Goal: Check status: Check status

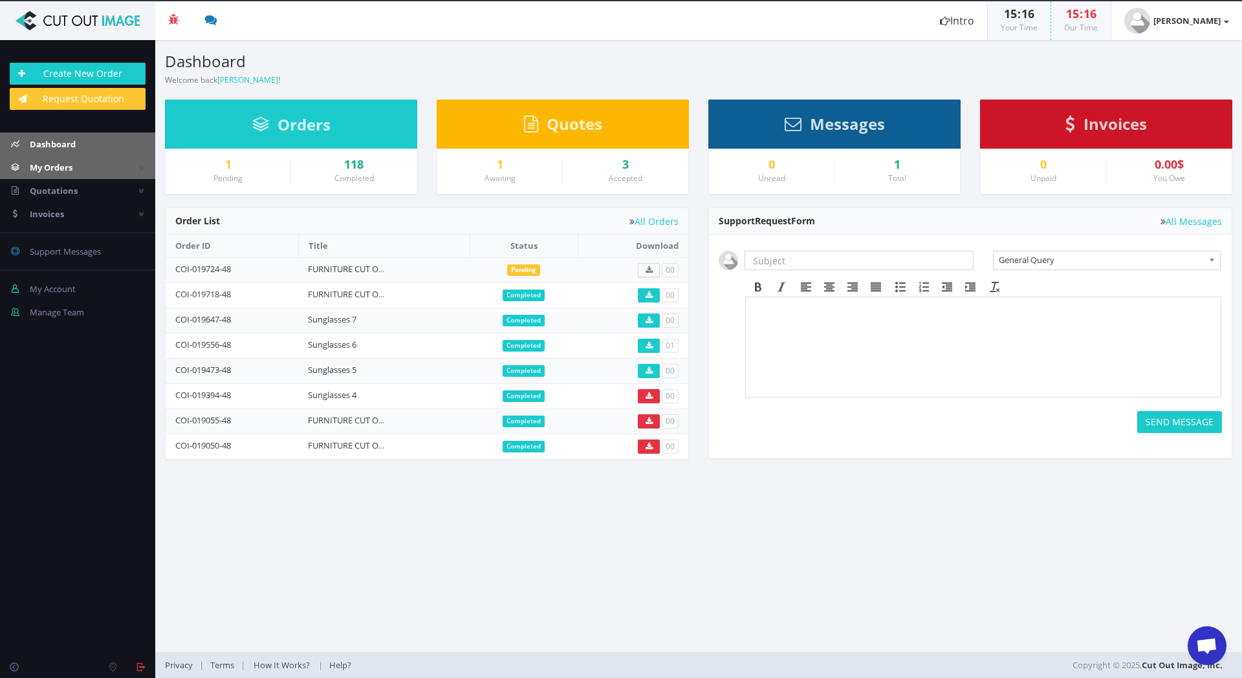
click at [51, 169] on span "My Orders" at bounding box center [51, 168] width 43 height 12
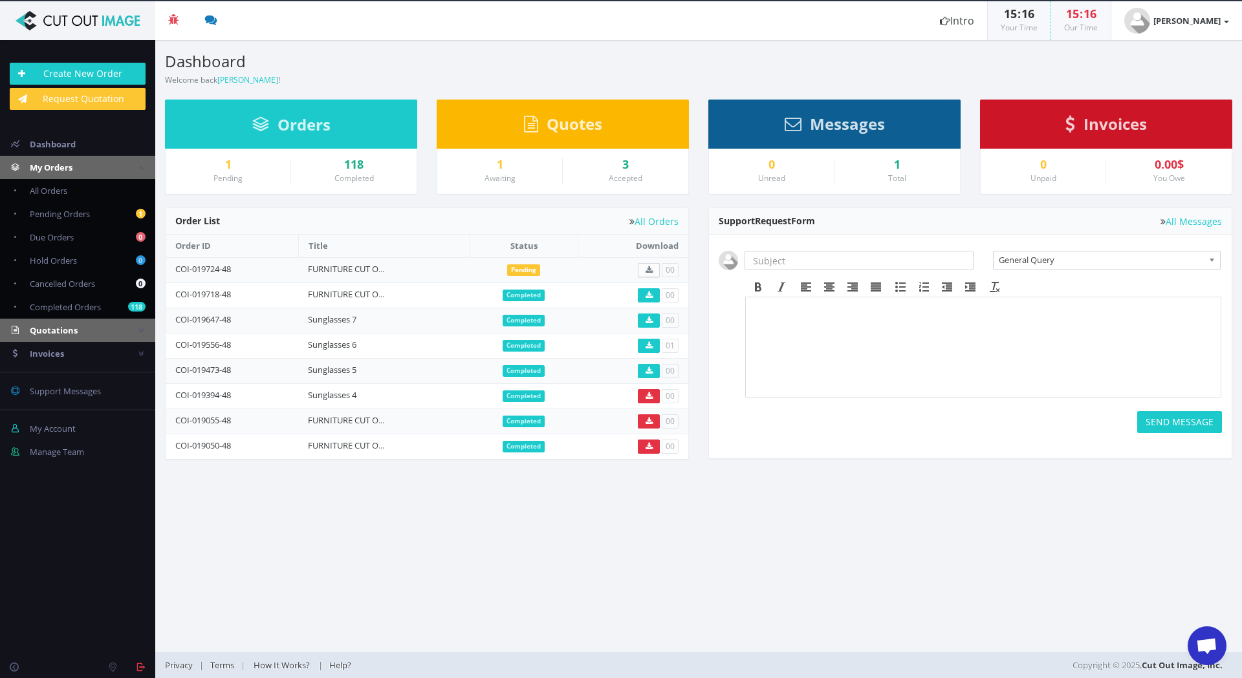
click at [54, 329] on span "Quotations" at bounding box center [54, 331] width 48 height 12
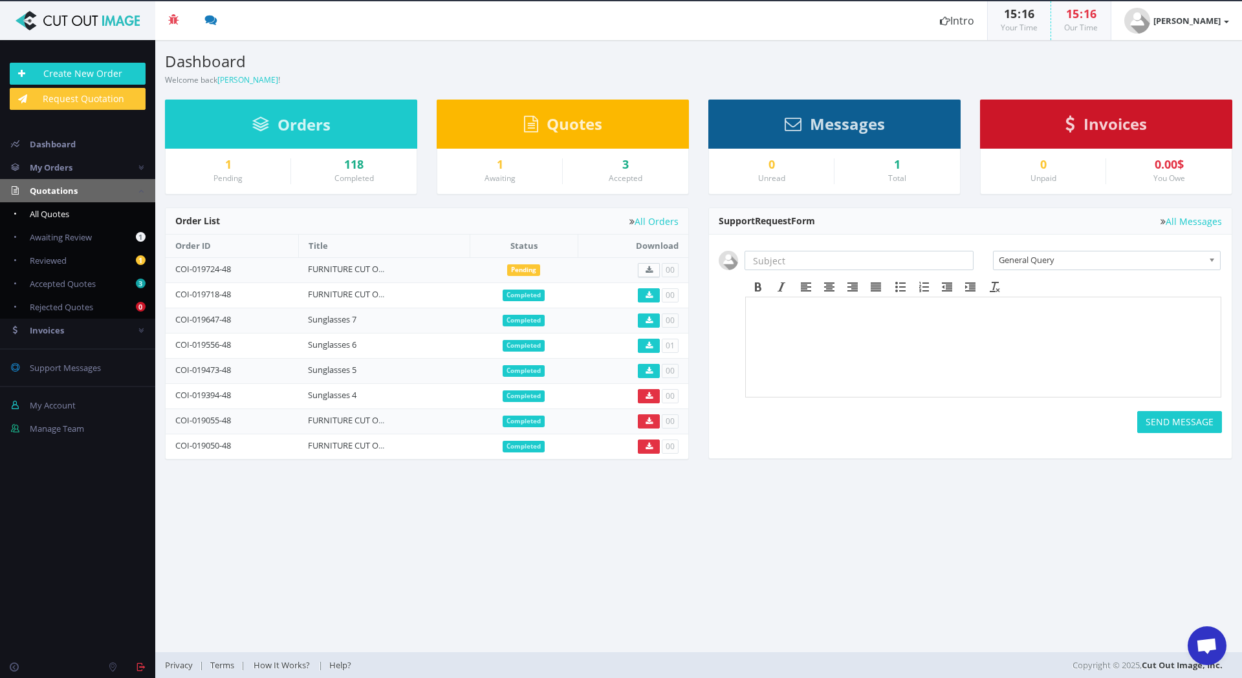
click at [61, 216] on span "All Quotes" at bounding box center [49, 214] width 39 height 12
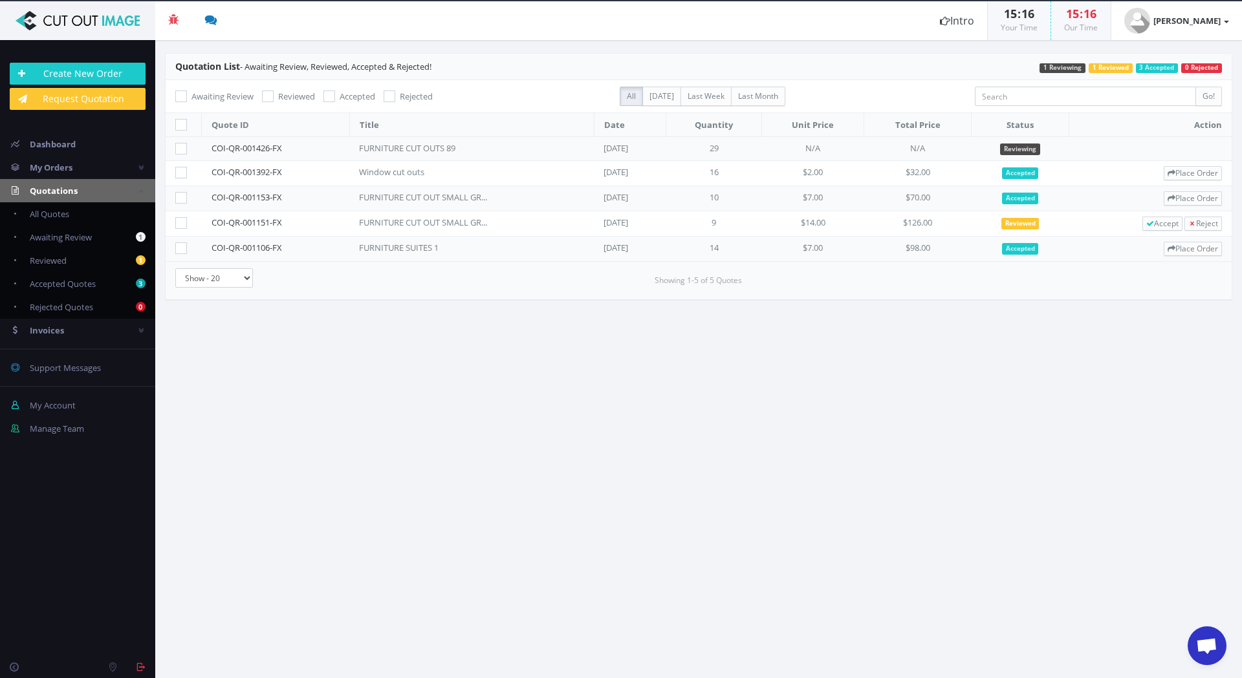
scroll to position [1327, 0]
click at [430, 145] on div "FURNITURE CUT OUTS 89" at bounding box center [423, 148] width 129 height 12
drag, startPoint x: 385, startPoint y: 147, endPoint x: 295, endPoint y: 150, distance: 90.6
click at [385, 147] on div "FURNITURE CUT OUTS 89" at bounding box center [423, 148] width 129 height 12
click at [272, 150] on link "COI-QR-001426-FX" at bounding box center [246, 148] width 70 height 12
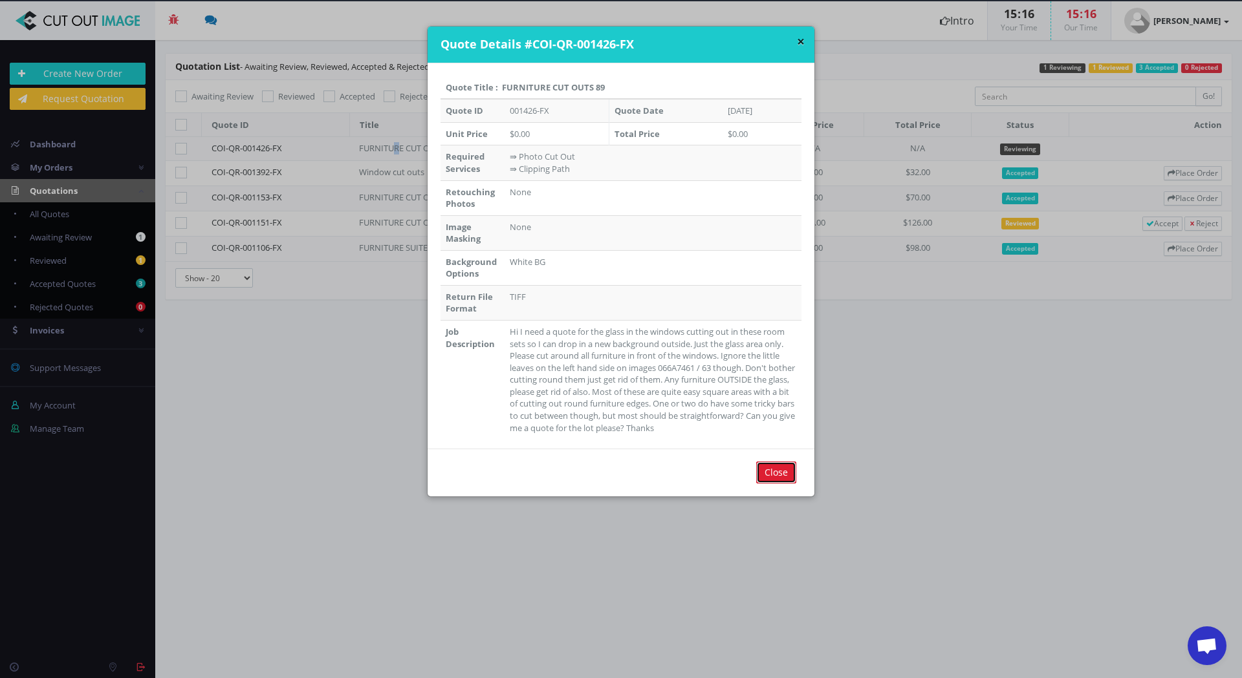
click at [770, 479] on input "Close" at bounding box center [776, 473] width 40 height 22
